Goal: Find specific page/section: Find specific page/section

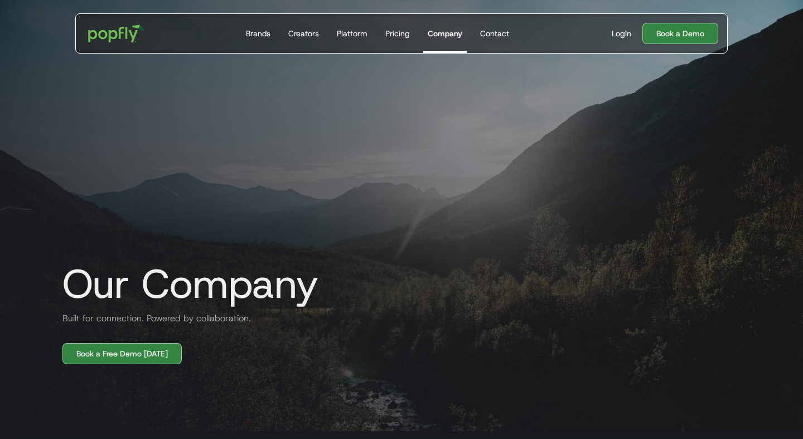
scroll to position [633, 0]
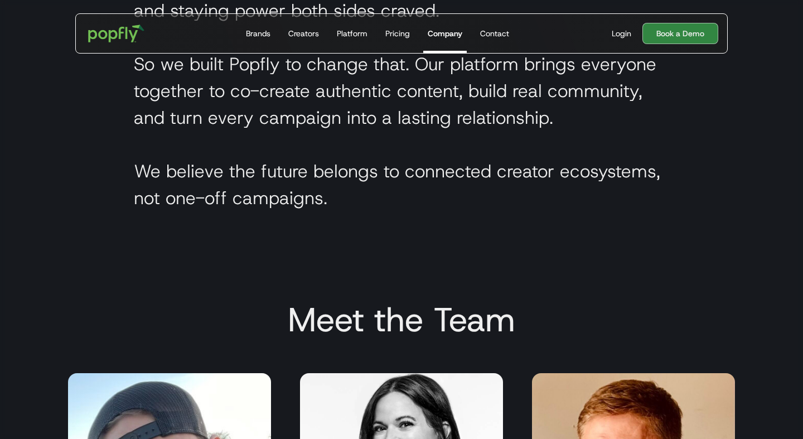
click at [397, 328] on h2 "Meet the Team" at bounding box center [402, 320] width 696 height 40
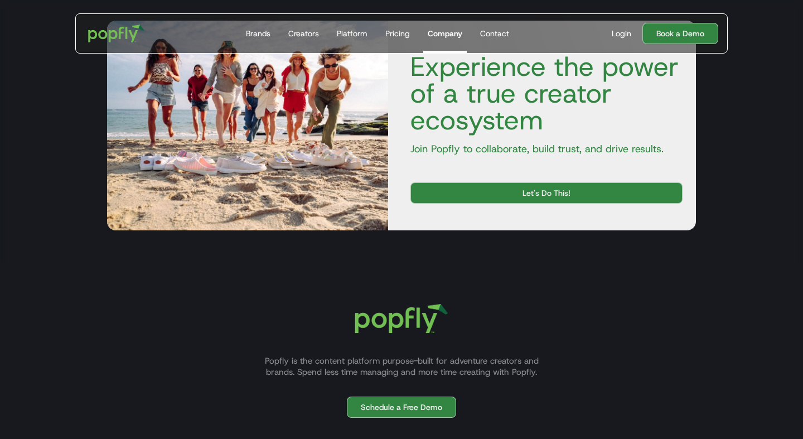
scroll to position [1560, 0]
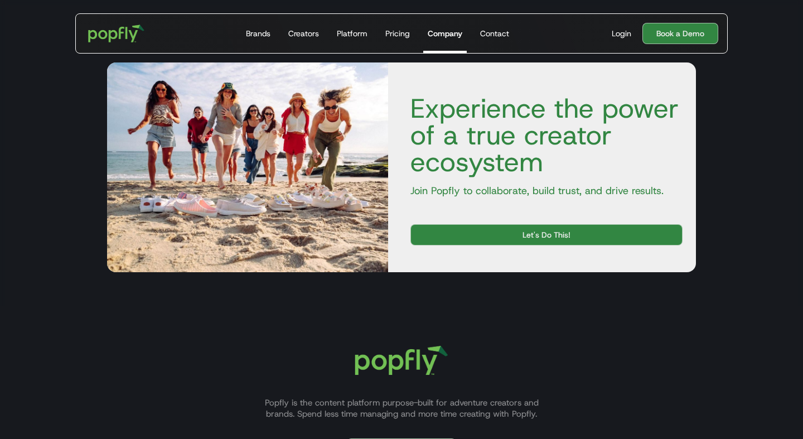
click at [499, 171] on h4 "Experience the power of a true creator ecosystem" at bounding box center [542, 135] width 281 height 80
click at [544, 227] on link "Let's Do This!" at bounding box center [547, 234] width 272 height 21
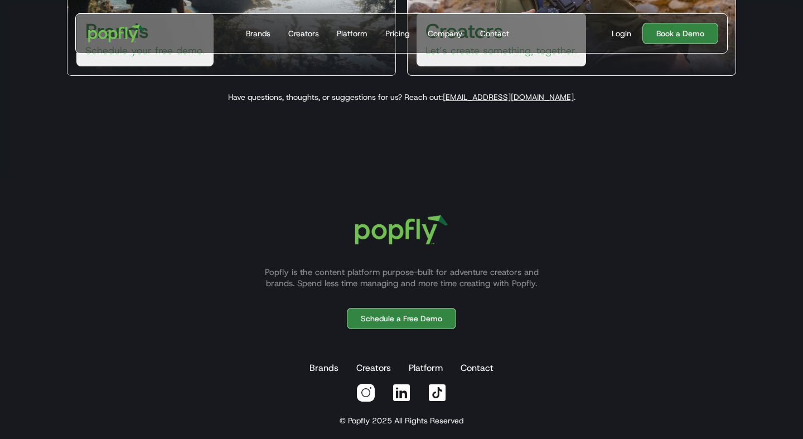
scroll to position [279, 0]
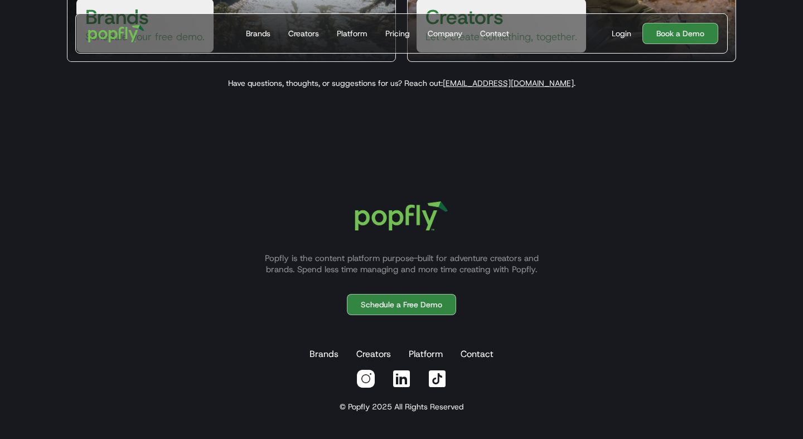
click at [395, 373] on img at bounding box center [402, 379] width 20 height 20
